Goal: Task Accomplishment & Management: Manage account settings

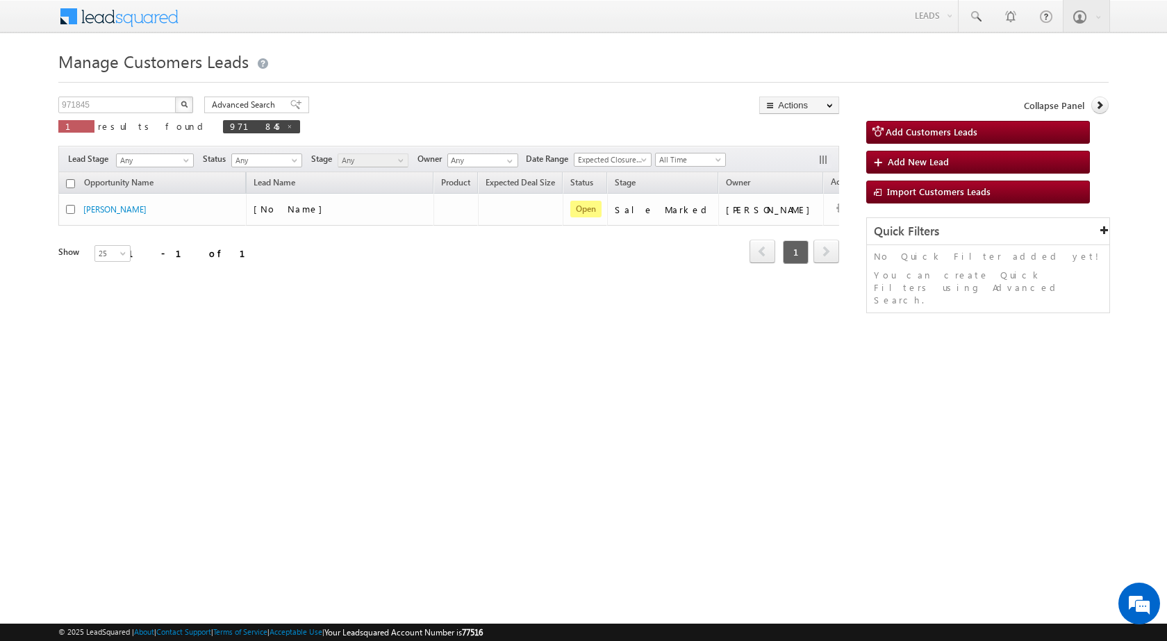
click at [189, 110] on button "button" at bounding box center [184, 105] width 18 height 17
click at [189, 102] on button "button" at bounding box center [184, 105] width 18 height 17
drag, startPoint x: 106, startPoint y: 99, endPoint x: 26, endPoint y: 107, distance: 81.0
click at [26, 107] on body "Menu [PERSON_NAME] sitar a8@ks erve." at bounding box center [583, 197] width 1167 height 394
paste input "799"
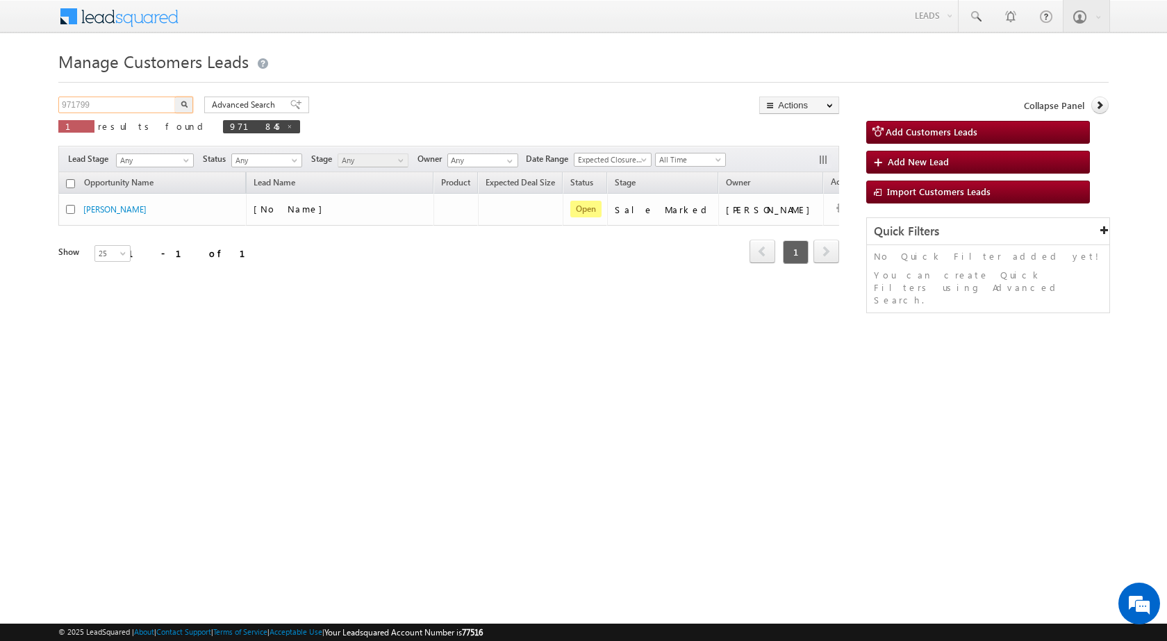
type input "971799"
click at [181, 102] on img "button" at bounding box center [184, 104] width 7 height 7
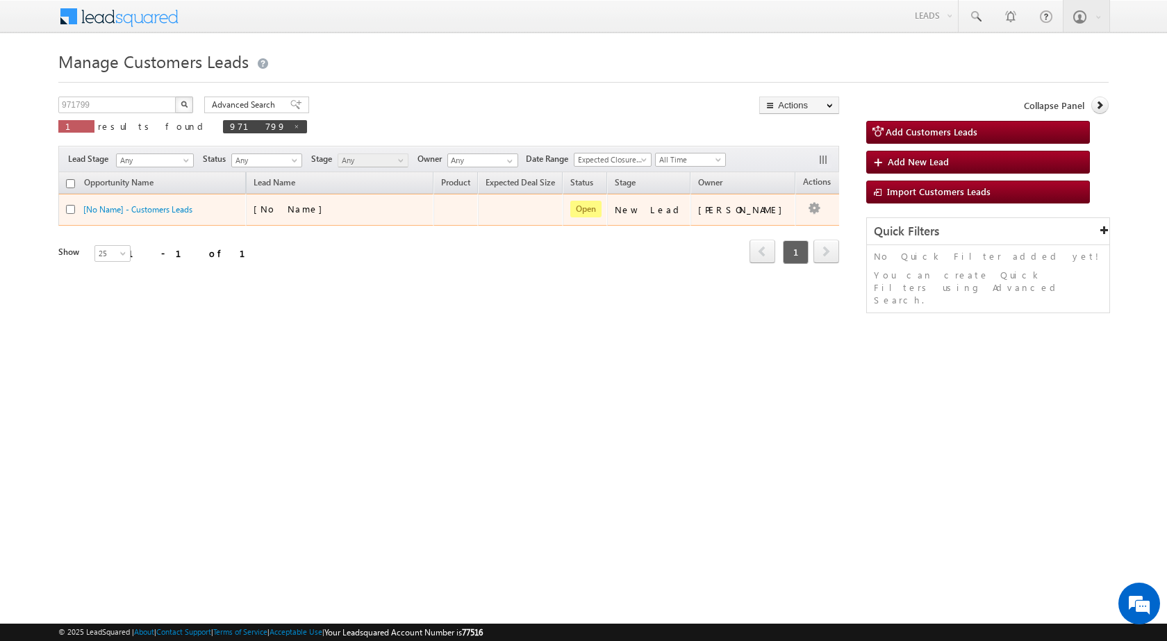
click at [409, 213] on div "[No Name]" at bounding box center [341, 212] width 174 height 19
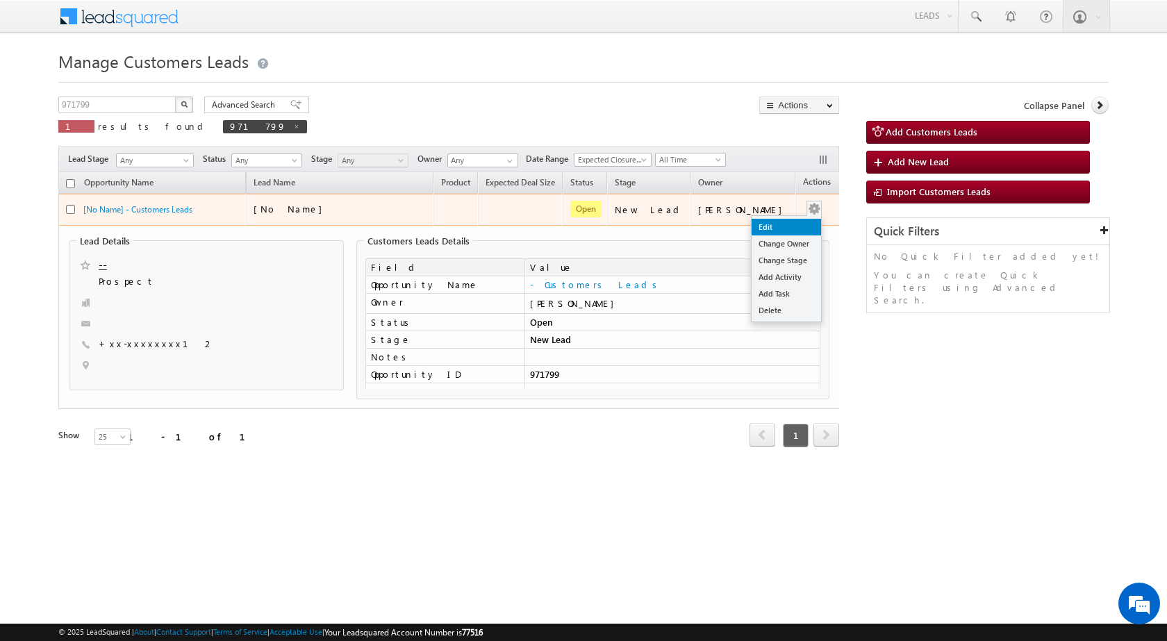
click at [778, 224] on link "Edit" at bounding box center [786, 227] width 69 height 17
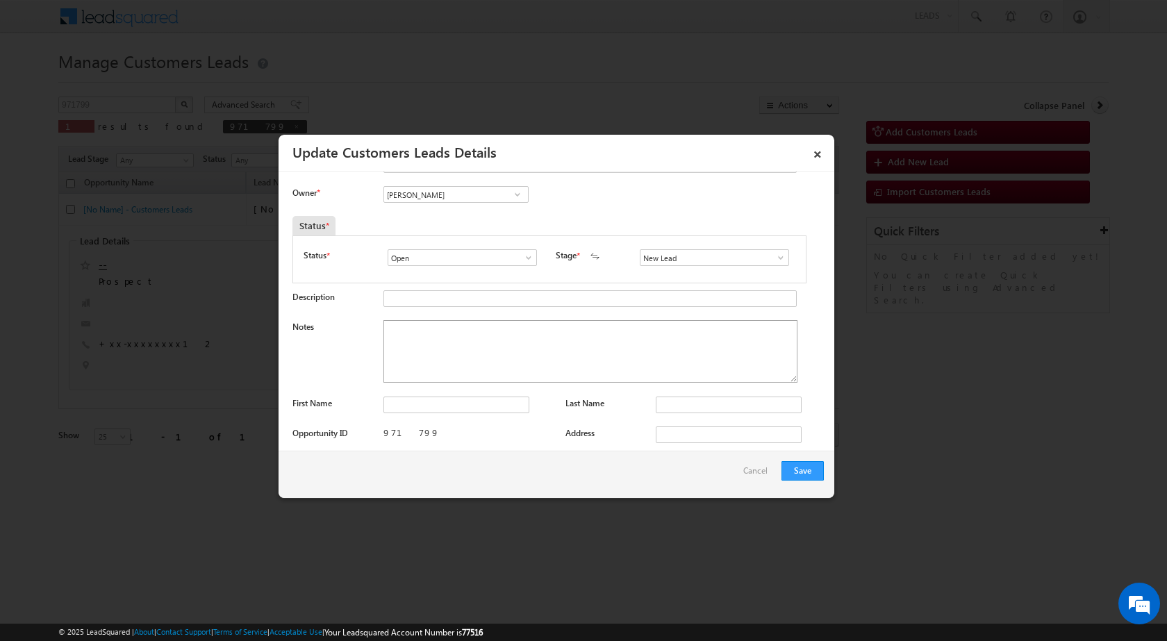
scroll to position [69, 0]
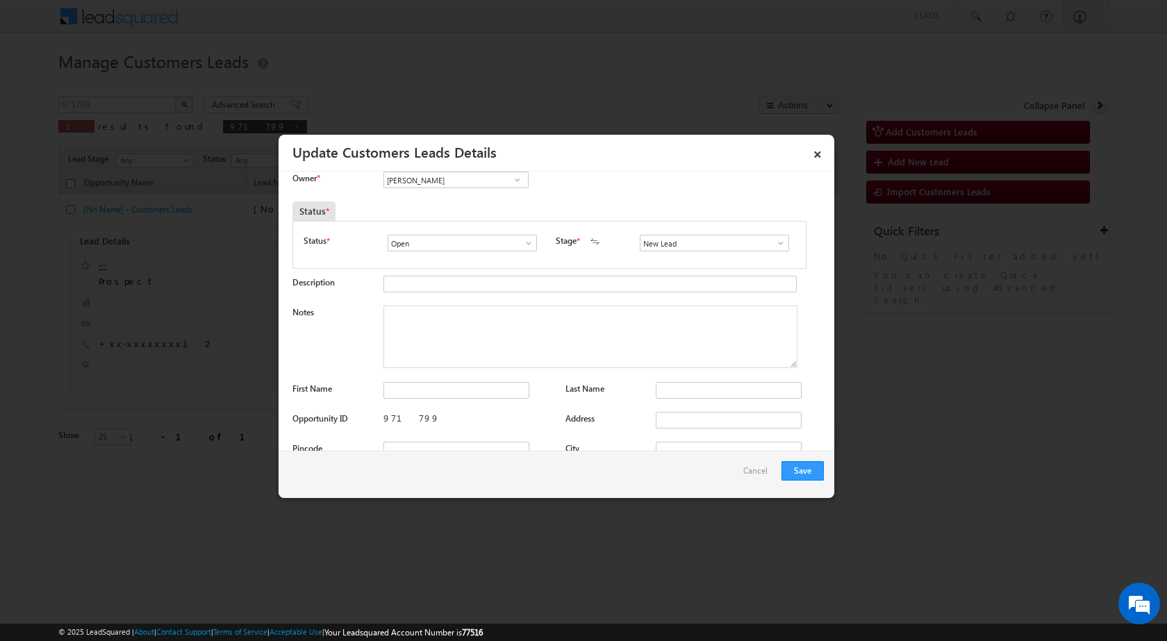
click at [774, 247] on span at bounding box center [781, 243] width 14 height 11
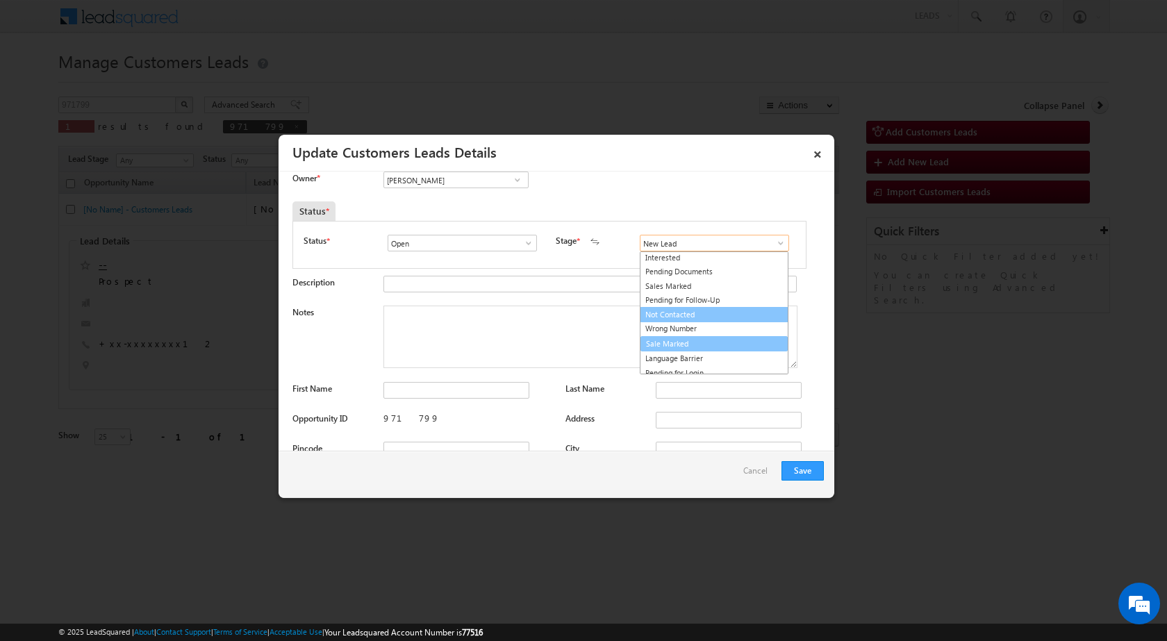
scroll to position [21, 0]
click at [696, 341] on link "Sale Marked" at bounding box center [714, 339] width 149 height 16
type input "Sale Marked"
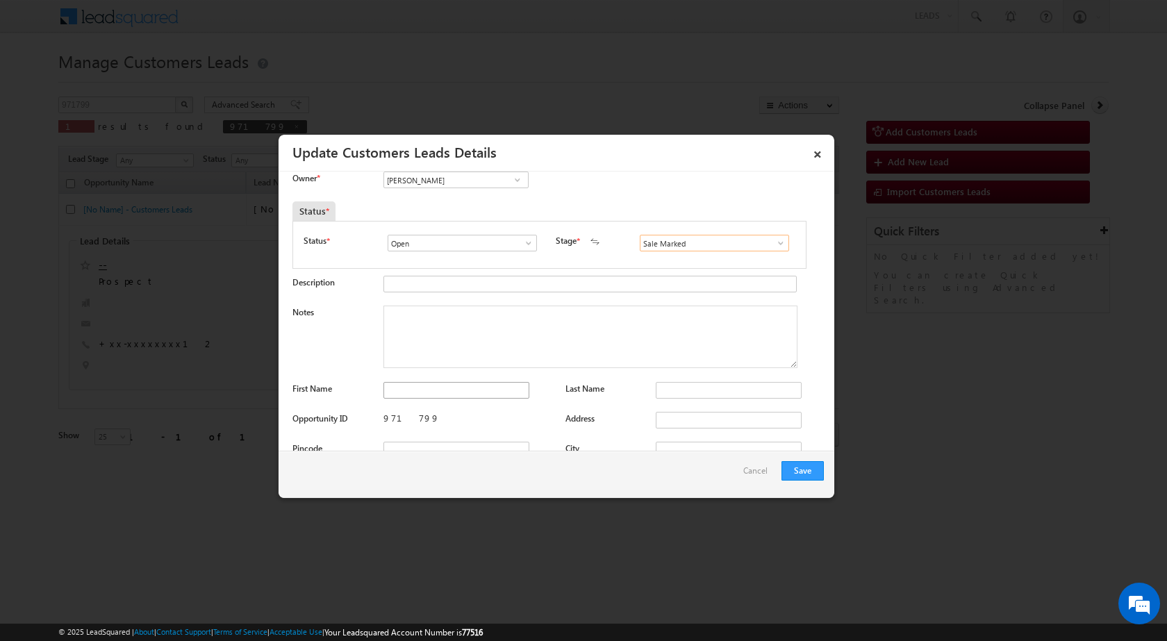
scroll to position [0, 0]
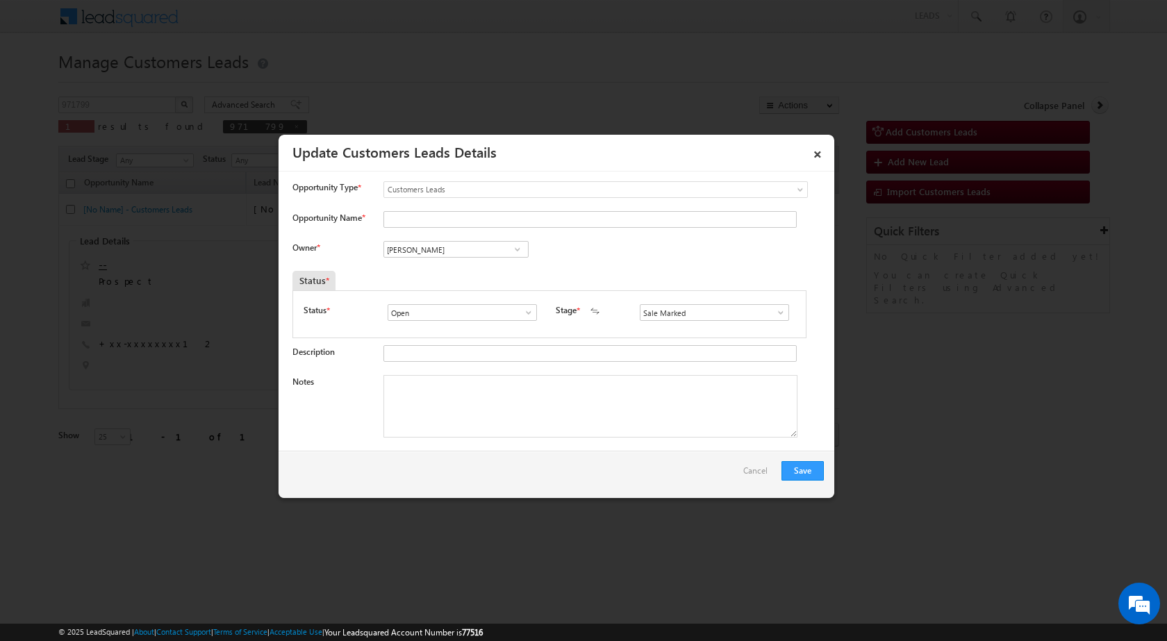
click at [626, 259] on div "Owner * Vikas Halwai Vikas Halwai Vikas Halwai" at bounding box center [559, 252] width 532 height 23
click at [384, 385] on textarea "Notes" at bounding box center [591, 406] width 414 height 63
click at [439, 217] on input "Opportunity Name *" at bounding box center [590, 219] width 413 height 17
paste input "PRABHU LAL"
type input "PRABHU LAL"
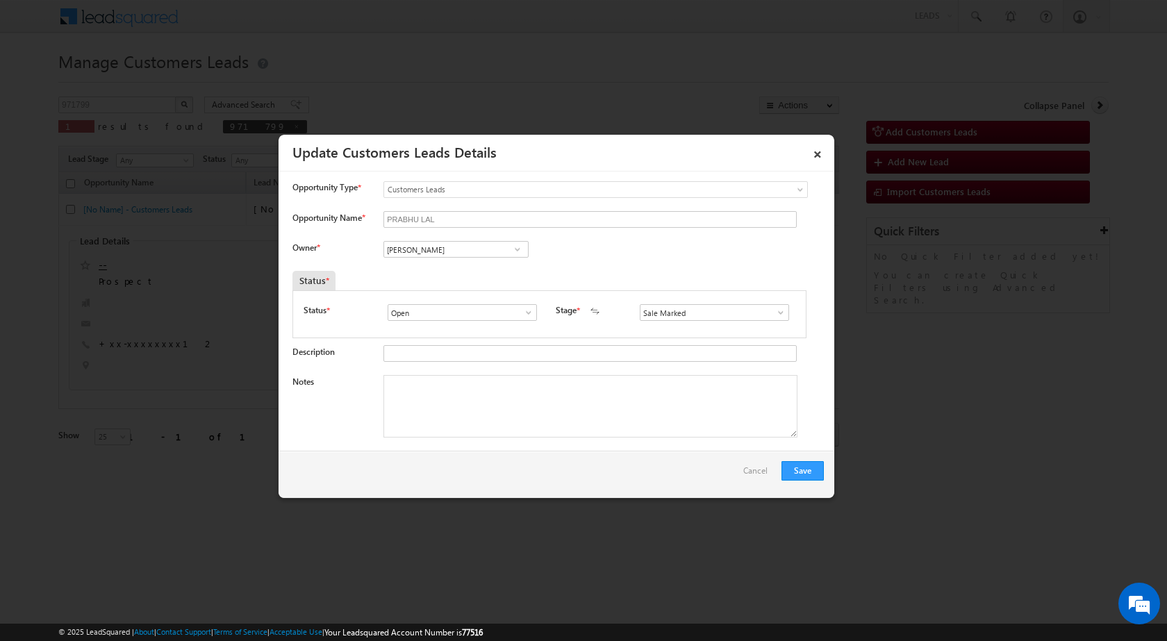
click at [627, 245] on div "Owner * Vikas Halwai Vikas Halwai Vikas Halwai" at bounding box center [559, 252] width 532 height 23
click at [493, 423] on textarea "Notes" at bounding box center [591, 406] width 414 height 63
type textarea "TOP-UP 10 LAC"
click at [692, 485] on div "Save Cancel" at bounding box center [557, 474] width 556 height 47
click at [636, 474] on div "Save Cancel" at bounding box center [557, 474] width 556 height 47
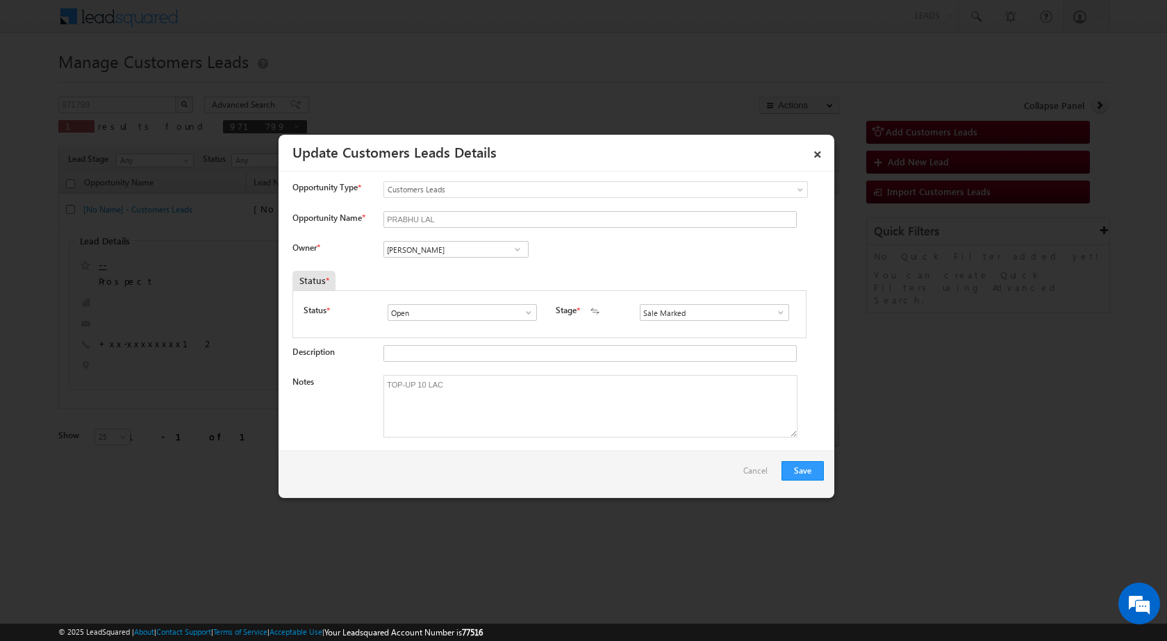
click at [808, 490] on div "Save Cancel" at bounding box center [557, 474] width 556 height 47
click at [809, 472] on button "Save" at bounding box center [803, 470] width 42 height 19
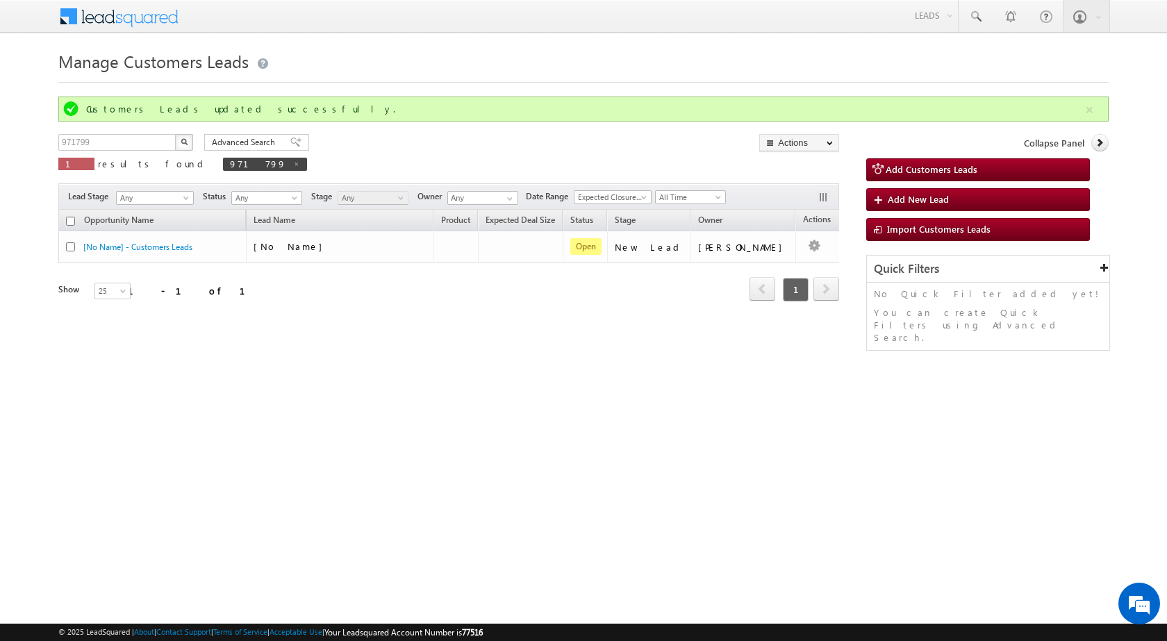
click at [377, 386] on div "Manage Customers Leads Customers Leads updated successfully. 971799 X 1 results…" at bounding box center [583, 220] width 1051 height 347
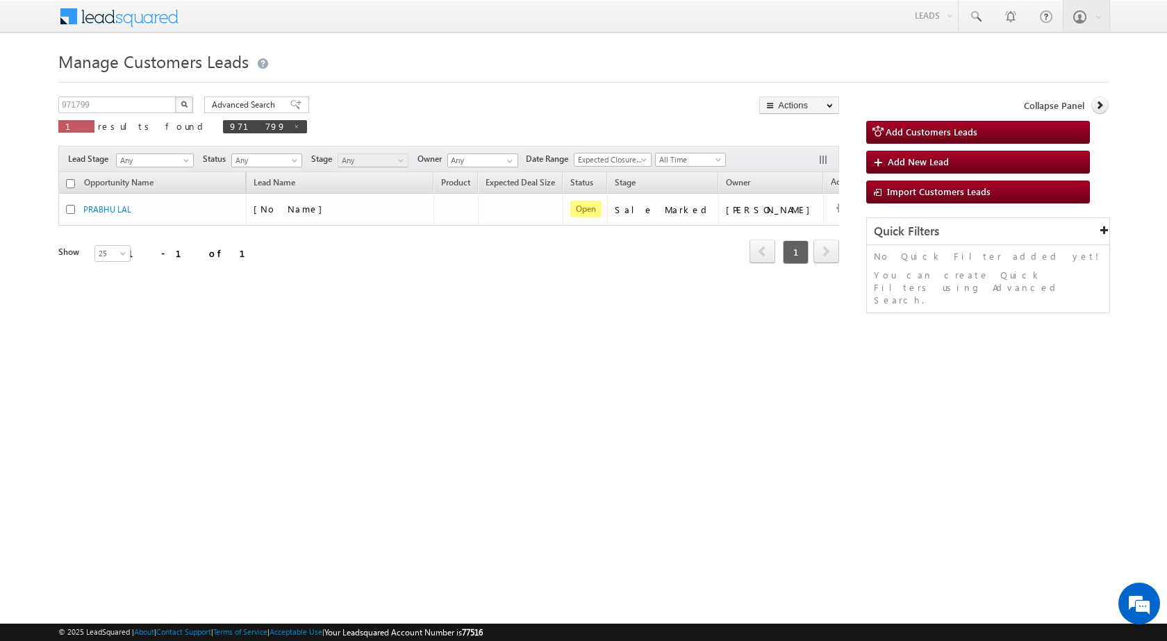
click at [474, 429] on html "Menu Shubham Khandare sitar a8@ks erve." at bounding box center [583, 214] width 1167 height 429
